Goal: Task Accomplishment & Management: Manage account settings

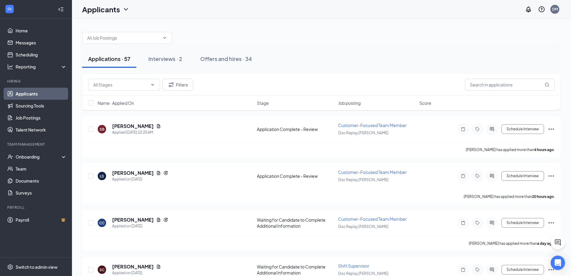
click at [168, 61] on div "Interviews · 2" at bounding box center [165, 58] width 34 height 7
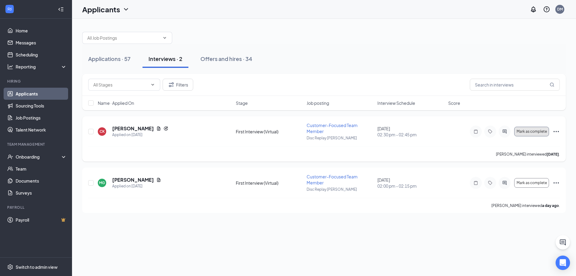
click at [536, 131] on span "Mark as complete" at bounding box center [531, 131] width 30 height 4
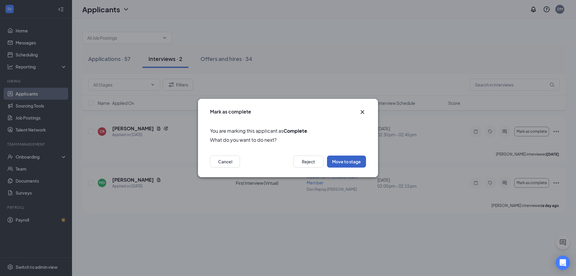
click at [336, 160] on button "Move to stage" at bounding box center [346, 161] width 39 height 12
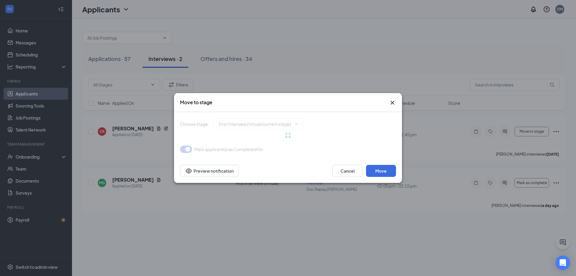
type input "First Interview (Onsite) (next stage)"
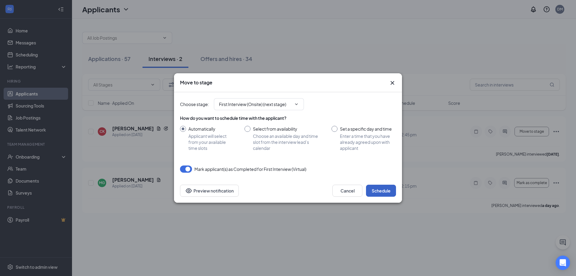
click at [383, 192] on button "Schedule" at bounding box center [381, 190] width 30 height 12
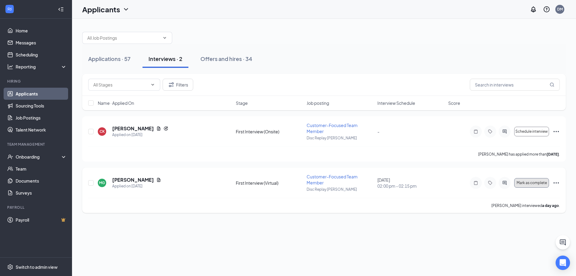
click at [525, 186] on button "Mark as complete" at bounding box center [531, 183] width 35 height 10
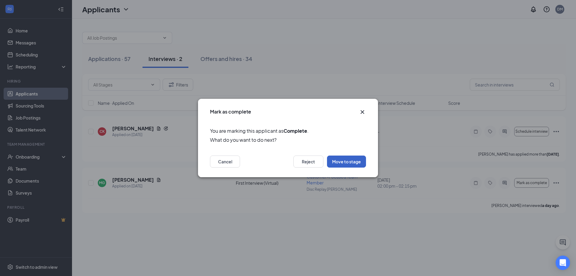
click at [347, 161] on button "Move to stage" at bounding box center [346, 161] width 39 height 12
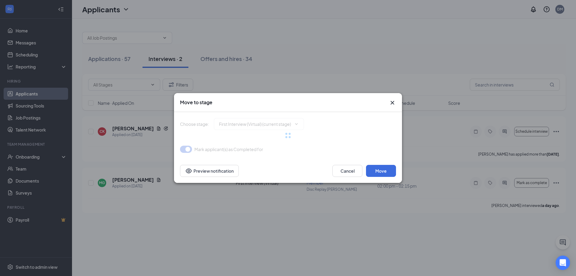
type input "First Interview (Onsite) (next stage)"
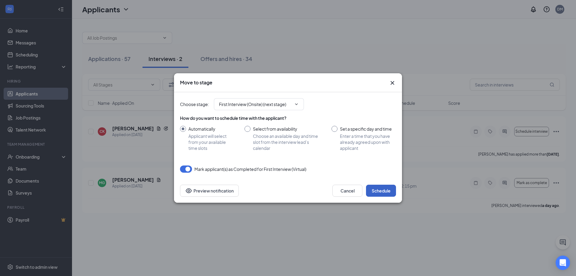
click at [387, 187] on button "Schedule" at bounding box center [381, 190] width 30 height 12
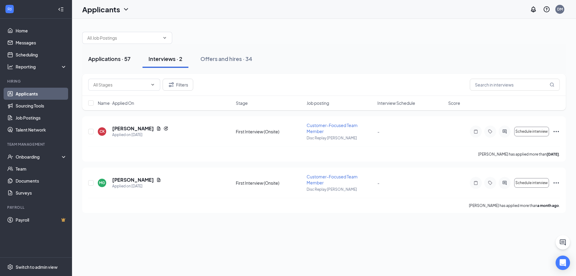
click at [120, 58] on div "Applications · 57" at bounding box center [109, 58] width 42 height 7
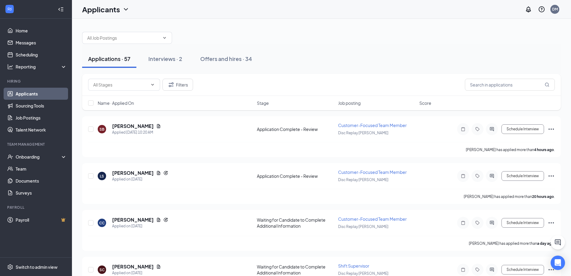
click at [234, 27] on div at bounding box center [321, 35] width 479 height 18
drag, startPoint x: 150, startPoint y: 219, endPoint x: 349, endPoint y: 186, distance: 201.4
click at [156, 219] on icon "Document" at bounding box center [158, 219] width 5 height 5
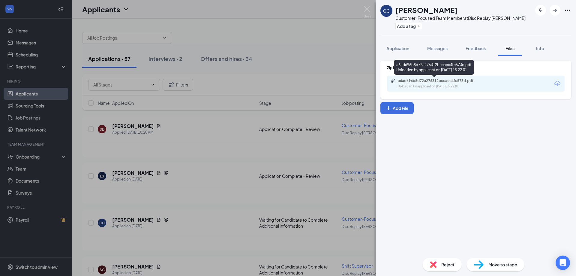
click at [456, 83] on div "a6ad696b8d72a276312bccacc4fc573d.pdf" at bounding box center [440, 80] width 84 height 5
click at [366, 8] on img at bounding box center [366, 12] width 7 height 12
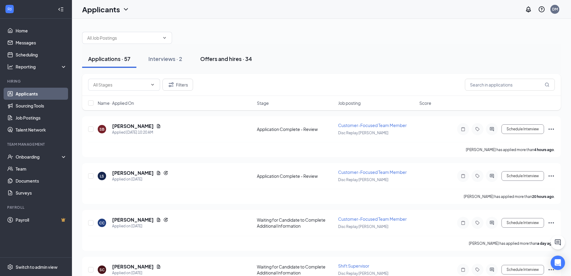
click at [233, 60] on div "Offers and hires · 34" at bounding box center [226, 58] width 52 height 7
